Goal: Submit feedback/report problem: Submit feedback/report problem

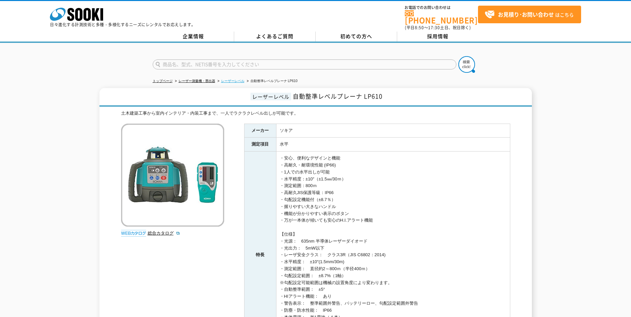
click at [235, 79] on link "レーザーレベル" at bounding box center [232, 81] width 23 height 4
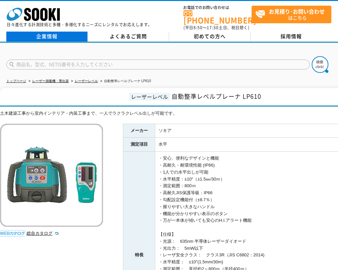
click at [54, 33] on link "企業情報" at bounding box center [46, 37] width 81 height 10
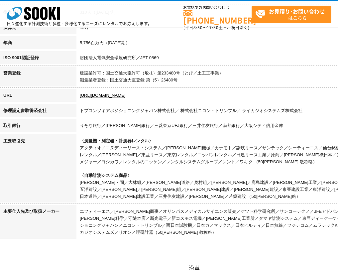
scroll to position [200, 0]
click at [112, 96] on link "https://sooki.co.jp/" at bounding box center [103, 95] width 46 height 5
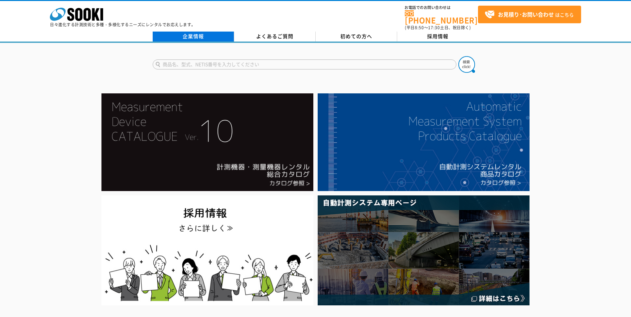
click at [212, 37] on link "企業情報" at bounding box center [193, 37] width 81 height 10
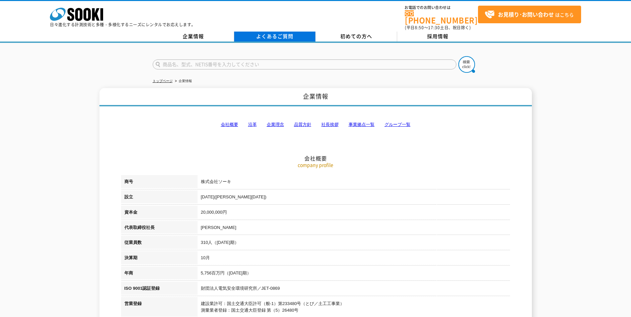
click at [273, 34] on link "よくあるご質問" at bounding box center [274, 37] width 81 height 10
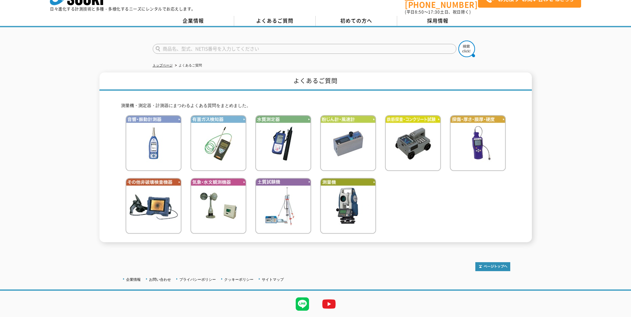
scroll to position [31, 0]
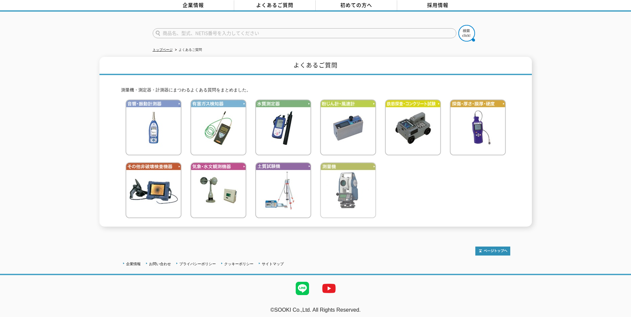
click at [351, 189] on img at bounding box center [348, 190] width 56 height 56
click at [171, 124] on img at bounding box center [153, 127] width 56 height 56
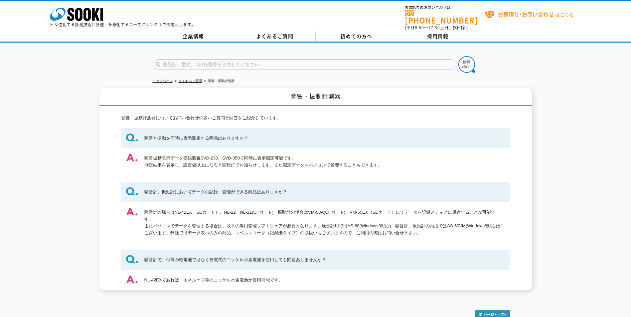
click at [509, 21] on link "お見積り･お問い合わせ はこちら" at bounding box center [529, 15] width 103 height 18
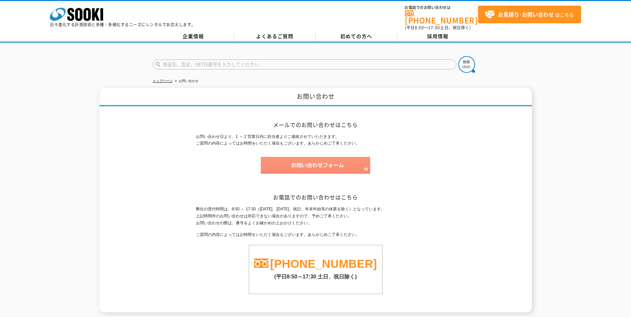
click at [341, 157] on img at bounding box center [315, 165] width 109 height 17
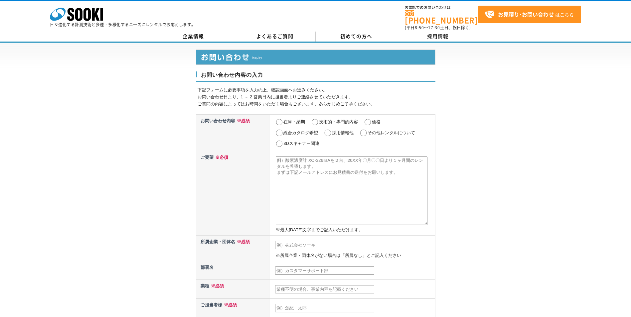
click at [316, 119] on input "技術的・専門的内容" at bounding box center [315, 122] width 8 height 7
radio input "true"
click at [301, 173] on textarea at bounding box center [352, 191] width 152 height 69
click at [307, 165] on textarea at bounding box center [352, 191] width 152 height 69
paste textarea "レーザー墨出し器の取り扱いについてお問い合わせです。 現状「ソキア」の自動整準レベルプレーナーLP610を使用しております が、より視認性が強いものを探してお…"
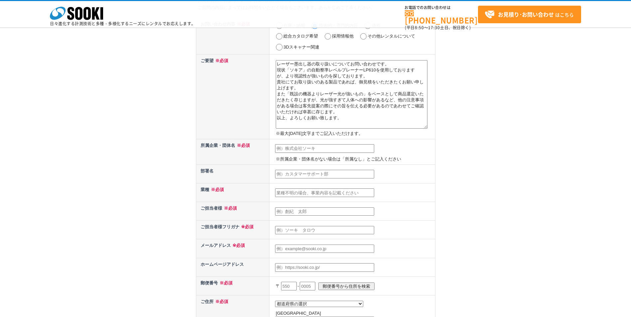
scroll to position [67, 0]
type textarea "レーザー墨出し器の取り扱いについてお問い合わせです。 現状「ソキア」の自動整準レベルプレーナーLP610を使用しております が、より視認性が強いものを探してお…"
click at [295, 150] on input "text" at bounding box center [324, 148] width 99 height 9
click at [295, 146] on input "text" at bounding box center [324, 148] width 99 height 9
type input "川重商事株式会社"
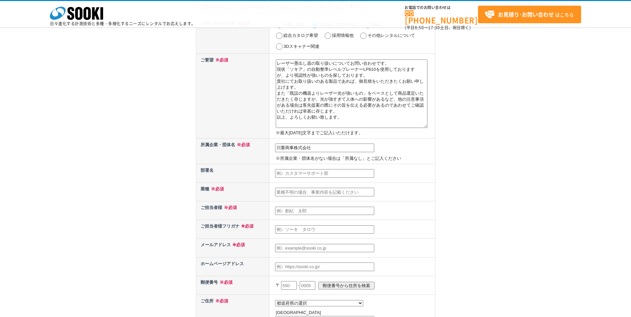
click at [302, 167] on td at bounding box center [352, 173] width 166 height 19
click at [301, 170] on input "text" at bounding box center [324, 173] width 99 height 9
type input "神戸本部　坂出営業所"
click at [306, 192] on input "text" at bounding box center [324, 192] width 99 height 9
click at [296, 212] on input "text" at bounding box center [324, 211] width 99 height 9
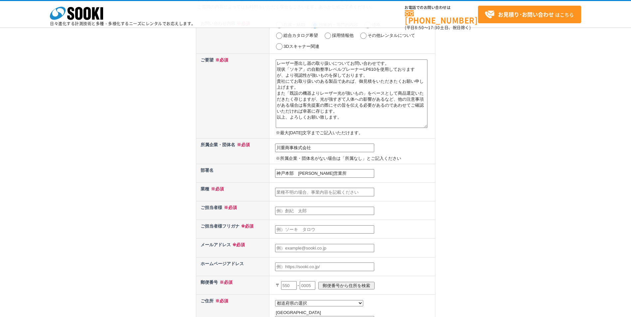
type input "藤﨑拓也"
click at [301, 229] on input "藤﨑拓也" at bounding box center [324, 229] width 99 height 9
type input "藤"
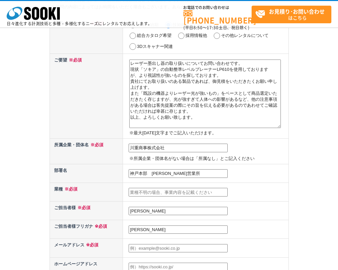
type input "フジサキタクヤ"
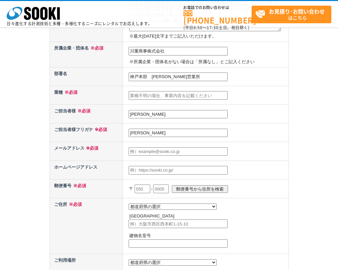
scroll to position [166, 0]
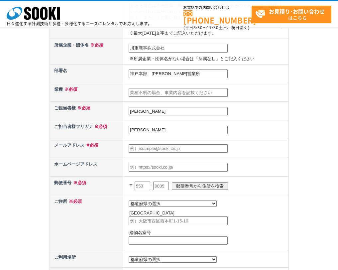
click at [140, 147] on input "text" at bounding box center [178, 148] width 99 height 9
paste input "fujisaki_t-ksc@global.kawasaki.com"
type input "fujisaki_t-ksc@global.kawasaki.com"
type input "762"
type input "fujisaki_t-ksc@global.kawasaki.com"
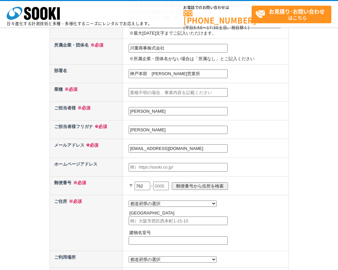
click at [166, 186] on input "text" at bounding box center [161, 186] width 16 height 9
type input "0062"
click at [193, 183] on input "郵便番号から住所を検索" at bounding box center [200, 186] width 56 height 8
select select "37"
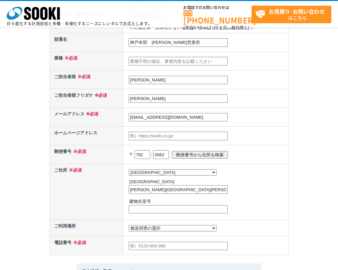
scroll to position [233, 0]
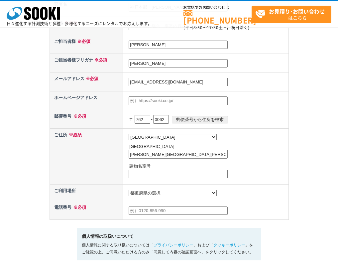
click at [161, 174] on input "text" at bounding box center [178, 174] width 99 height 9
click at [168, 156] on input "坂出市川崎町" at bounding box center [178, 154] width 99 height 9
type input "坂出市川崎町1番地"
click at [136, 196] on select "都道府県の選択 利用場所未定 北海道 青森県 岩手県 宮城県 秋田県 山形県 福島県 茨城県 栃木県 群馬県 埼玉県 千葉県 東京都 神奈川県 新潟県 富山県…" at bounding box center [173, 193] width 88 height 6
select select "37"
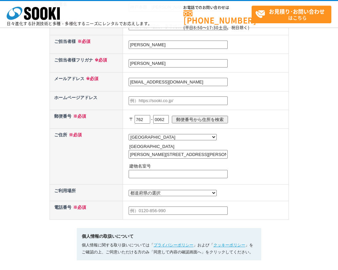
click at [129, 192] on select "都道府県の選択 利用場所未定 北海道 青森県 岩手県 宮城県 秋田県 山形県 福島県 茨城県 栃木県 群馬県 埼玉県 千葉県 東京都 神奈川県 新潟県 富山県…" at bounding box center [173, 193] width 88 height 6
click at [151, 212] on input "text" at bounding box center [178, 211] width 99 height 9
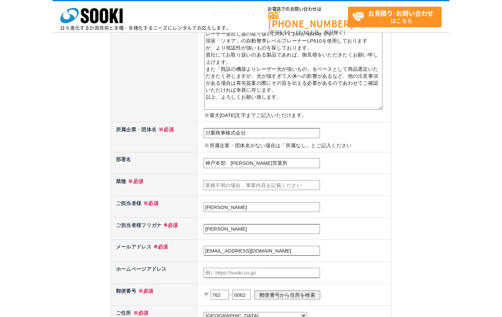
scroll to position [91, 0]
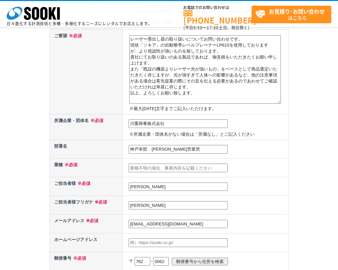
type input "0877‐46-3823"
click at [157, 170] on input "text" at bounding box center [178, 168] width 99 height 9
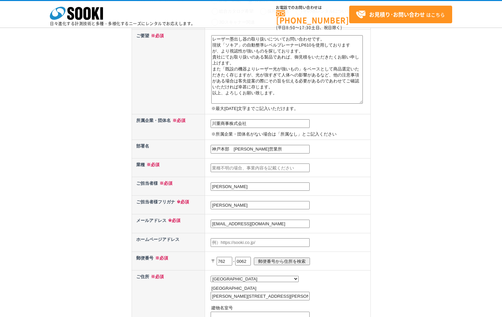
scroll to position [4, 0]
type input "そ"
type input "総合商社"
click at [349, 170] on td "総合商社" at bounding box center [288, 167] width 166 height 19
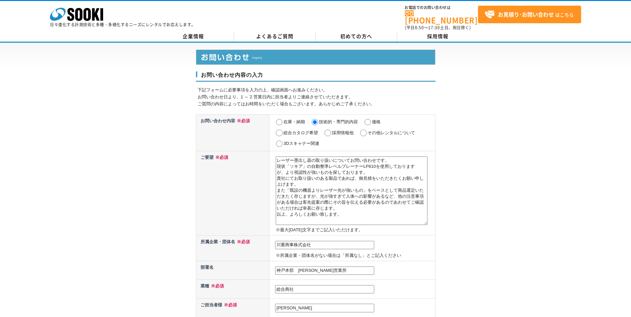
scroll to position [0, 0]
click at [276, 32] on link "よくあるご質問" at bounding box center [274, 37] width 81 height 10
click at [313, 158] on textarea "レーザー墨出し器の取り扱いについてお問い合わせです。 現状「ソキア」の自動整準レベルプレーナーLP610を使用しております が、より視認性が強いものを探してお…" at bounding box center [352, 191] width 152 height 69
click at [316, 157] on textarea "レーザー墨出し器の取り扱いについてお問い合わせです。 現状「ソキア」の自動整準レベルプレーナーLP610を使用しております が、より視認性が強いものを探してお…" at bounding box center [352, 191] width 152 height 69
click at [316, 178] on textarea "レーザー墨出し器の販売品お取り扱いについてお問い合わせです。 現状「ソキア」の自動整準レベルプレーナーLP610を使用しております が、より視認性が強いものを…" at bounding box center [352, 191] width 152 height 69
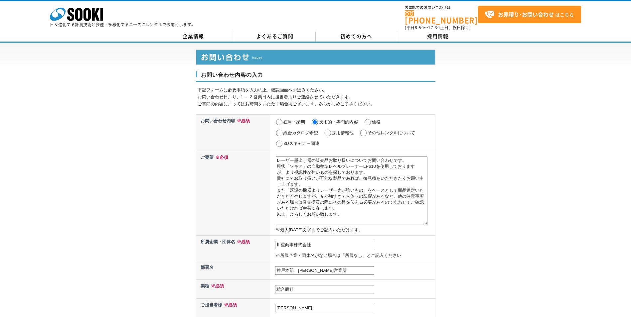
type textarea "レーザー墨出し器の販売品お取り扱いについてお問い合わせです。 現状「ソキア」の自動整準レベルプレーナーLP610を使用しております が、より視認性が強いものを…"
click at [368, 119] on input "価格" at bounding box center [367, 122] width 8 height 7
radio input "true"
click at [313, 119] on input "技術的・専門的内容" at bounding box center [315, 122] width 8 height 7
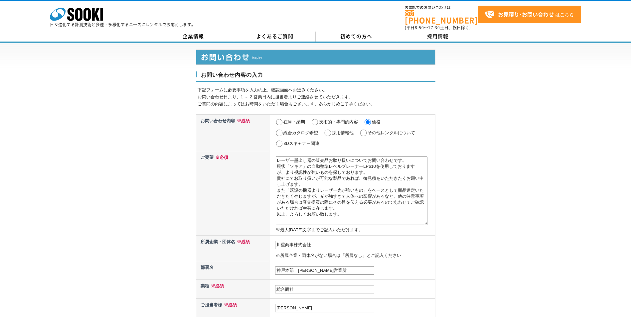
radio input "true"
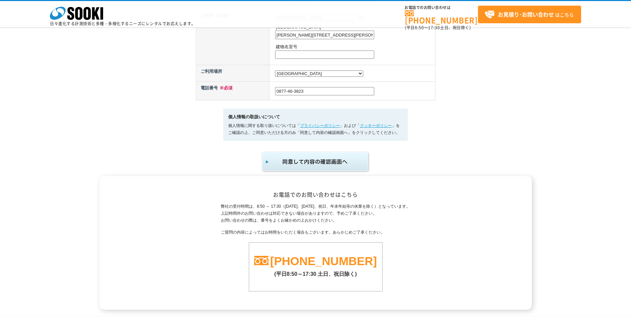
scroll to position [399, 0]
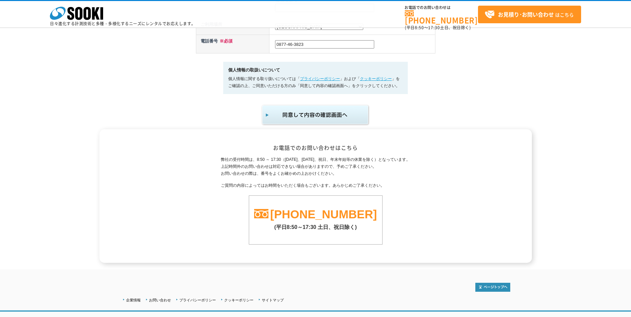
click at [316, 119] on img "submit" at bounding box center [315, 115] width 109 height 22
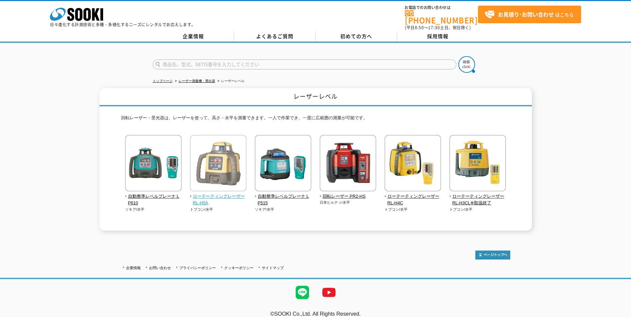
click at [218, 193] on span "ローテーティングレーザー RL-H5A" at bounding box center [218, 200] width 57 height 14
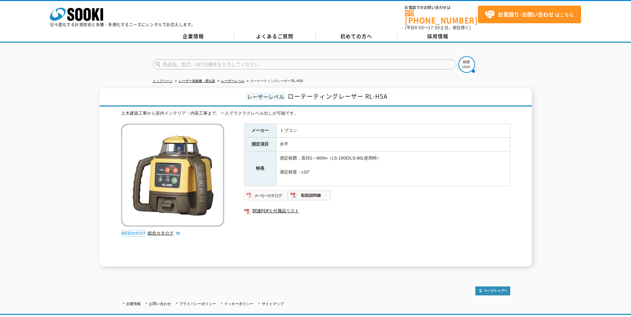
click at [266, 191] on img at bounding box center [266, 195] width 44 height 11
click at [207, 32] on link "企業情報" at bounding box center [193, 37] width 81 height 10
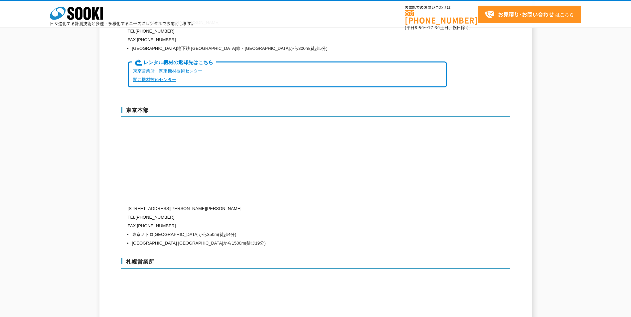
scroll to position [1696, 0]
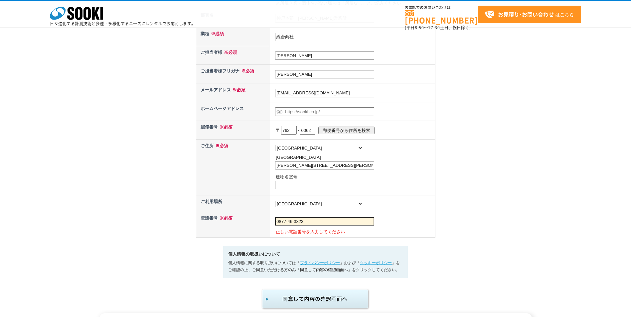
scroll to position [299, 0]
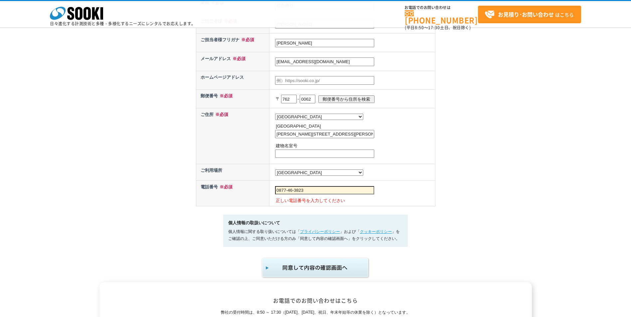
click at [324, 189] on td "0877‐46-3823 正しい電話番号を入力してください" at bounding box center [352, 194] width 166 height 26
click at [324, 193] on input "0877‐46-3823" at bounding box center [324, 190] width 99 height 9
type input "0"
click at [303, 195] on input "text" at bounding box center [324, 190] width 99 height 9
drag, startPoint x: 292, startPoint y: 189, endPoint x: 285, endPoint y: 193, distance: 7.6
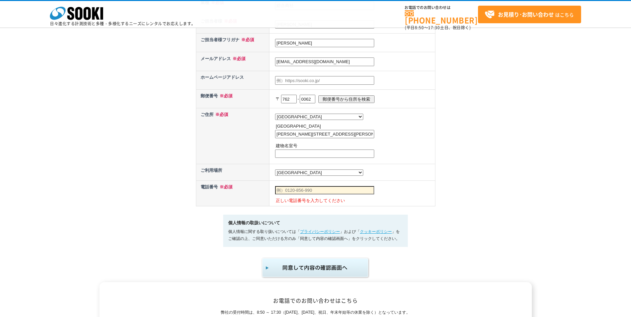
click at [292, 190] on input "text" at bounding box center [324, 190] width 99 height 9
type input "０"
type input "0"
type input "080-7742-7169"
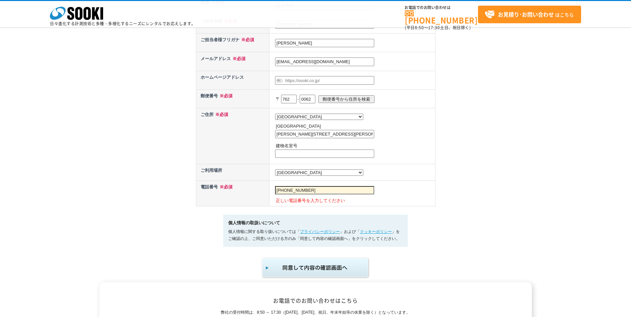
click at [303, 267] on img "submit" at bounding box center [315, 268] width 109 height 22
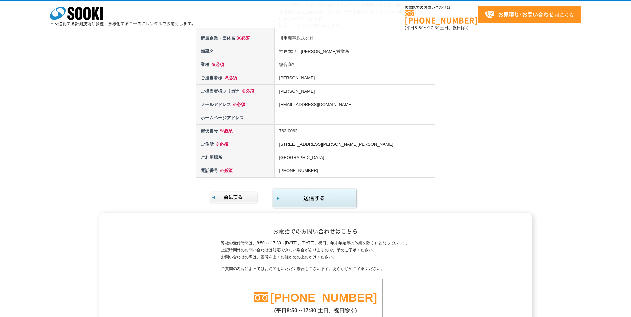
scroll to position [123, 0]
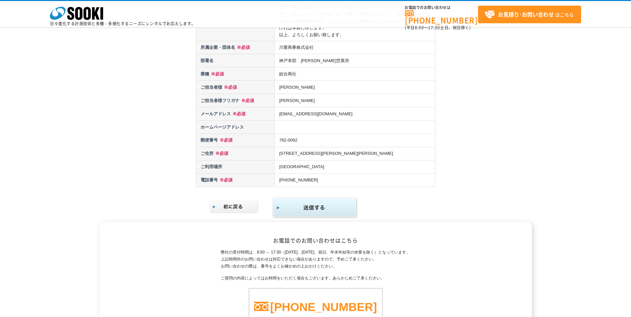
click at [315, 206] on img "submit" at bounding box center [314, 208] width 85 height 22
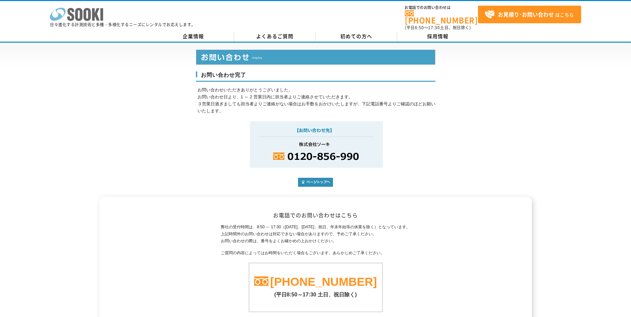
click at [87, 19] on icon at bounding box center [86, 14] width 7 height 13
